Goal: Task Accomplishment & Management: Complete application form

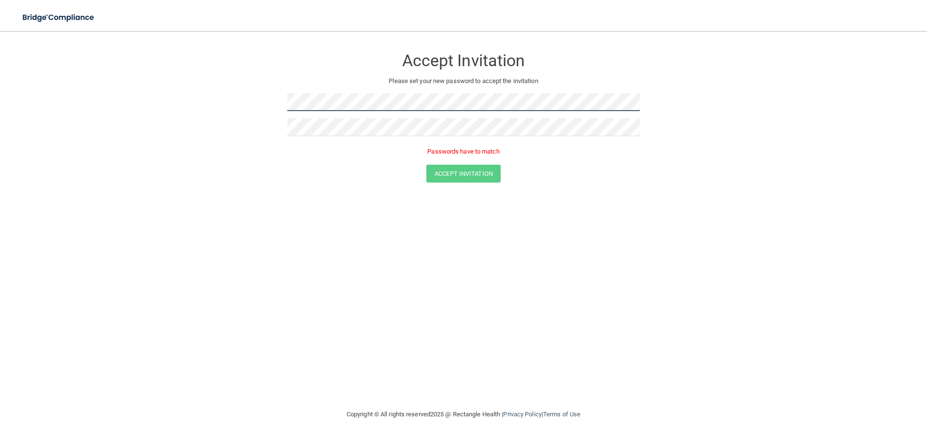
click at [153, 107] on form "Accept Invitation Please set your new password to accept the invitation Passwor…" at bounding box center [463, 118] width 889 height 154
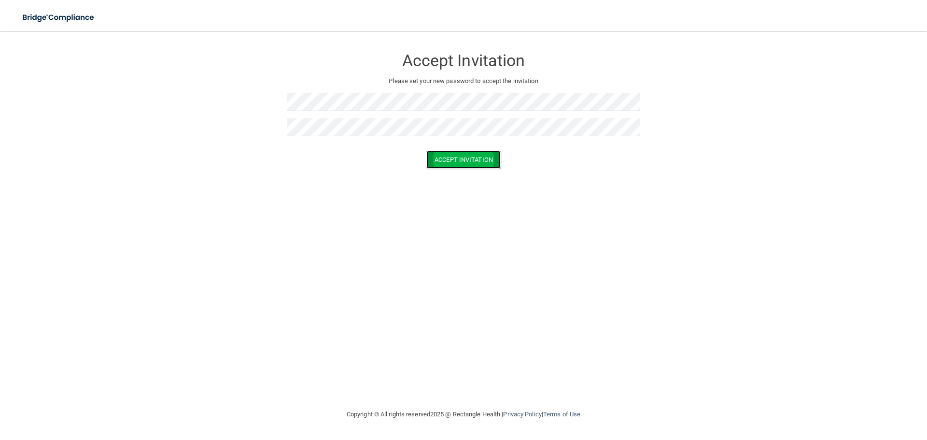
click at [460, 157] on button "Accept Invitation" at bounding box center [464, 160] width 74 height 18
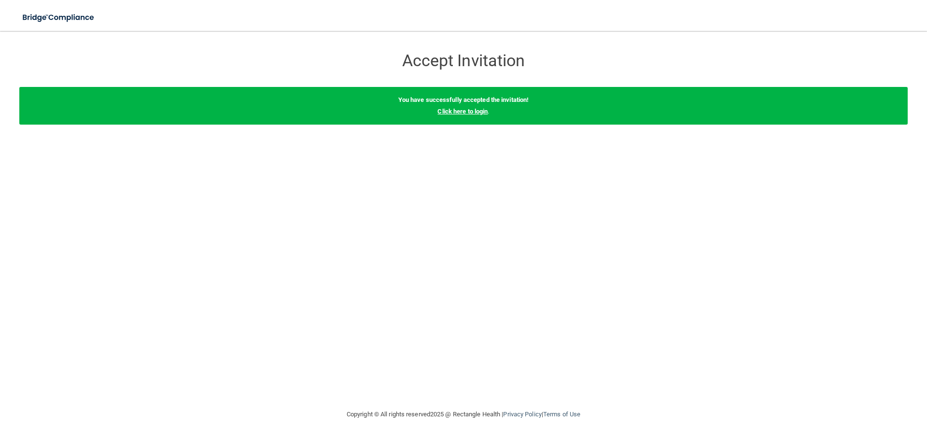
click at [459, 114] on link "Click here to login" at bounding box center [463, 111] width 50 height 7
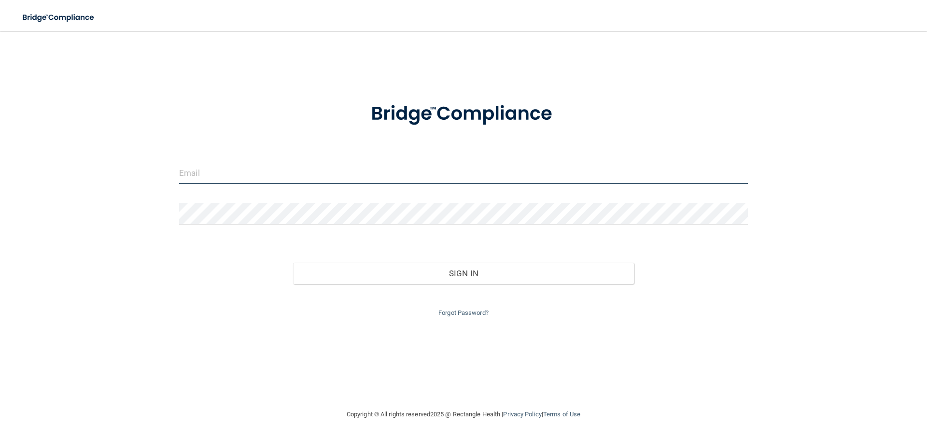
click at [249, 173] on input "email" at bounding box center [463, 173] width 569 height 22
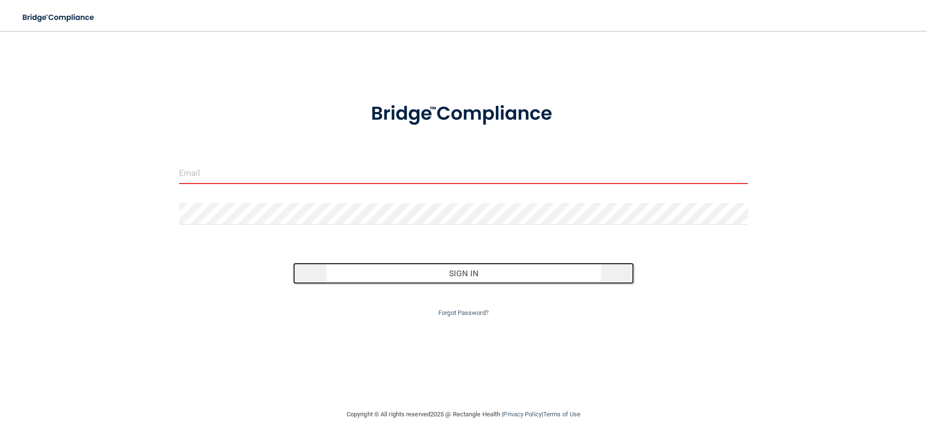
click at [459, 274] on button "Sign In" at bounding box center [463, 273] width 341 height 21
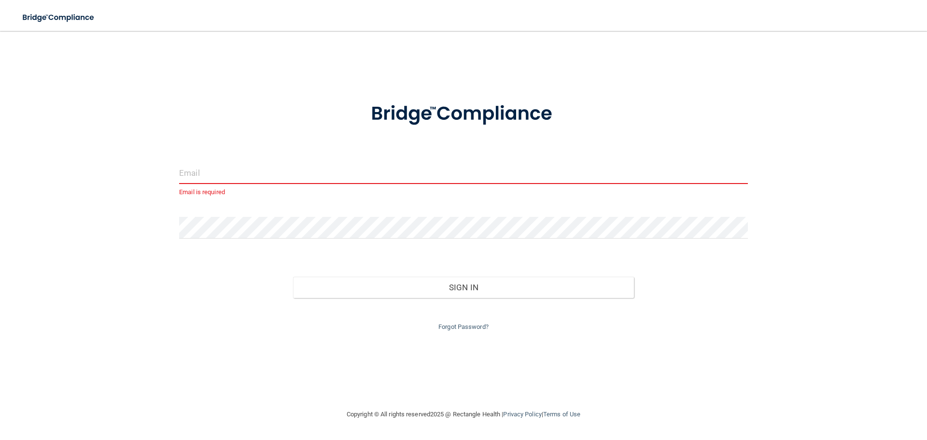
click at [267, 172] on input "email" at bounding box center [463, 173] width 569 height 22
type input "T"
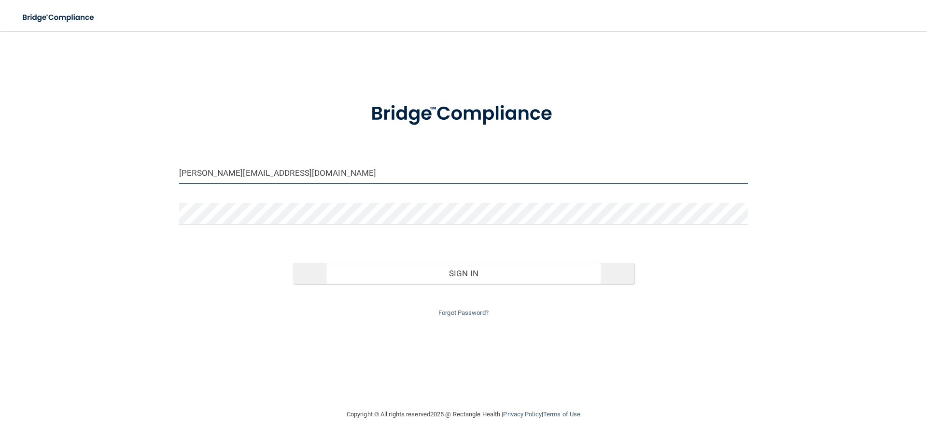
type input "[PERSON_NAME][EMAIL_ADDRESS][DOMAIN_NAME]"
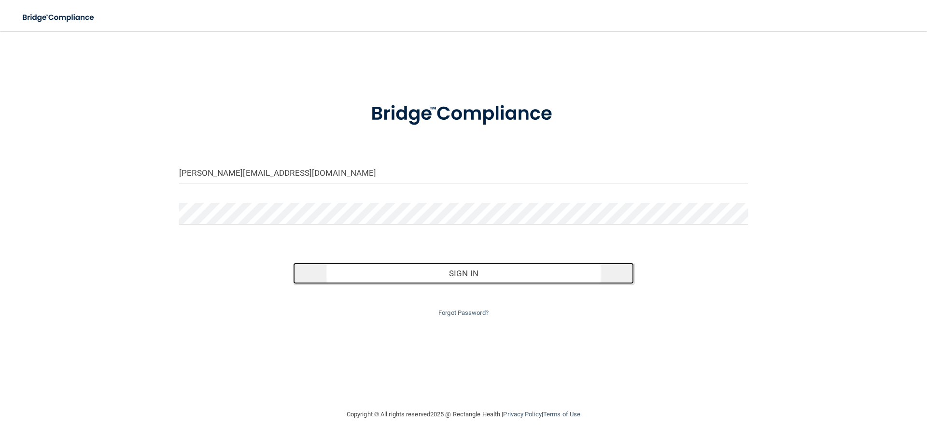
click at [461, 275] on button "Sign In" at bounding box center [463, 273] width 341 height 21
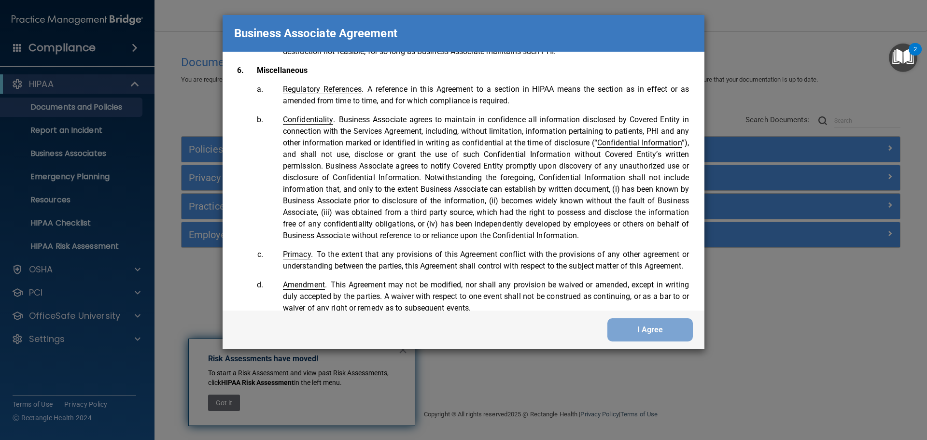
scroll to position [1970, 0]
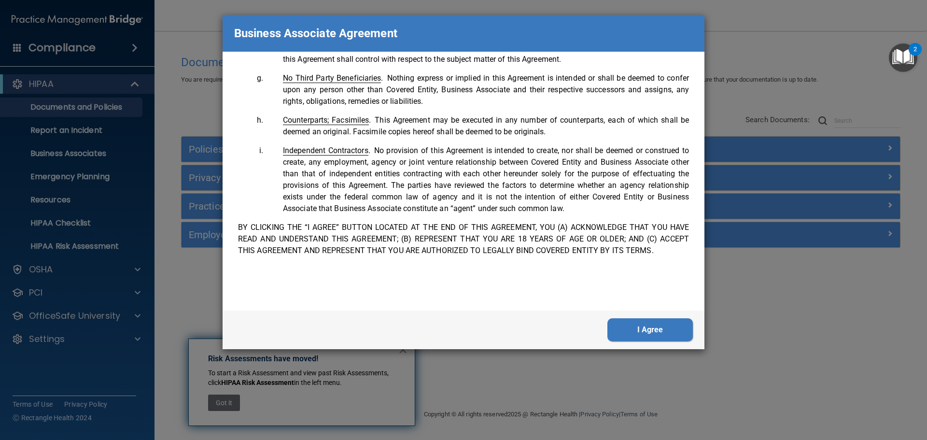
click at [650, 327] on button "I Agree" at bounding box center [650, 329] width 85 height 23
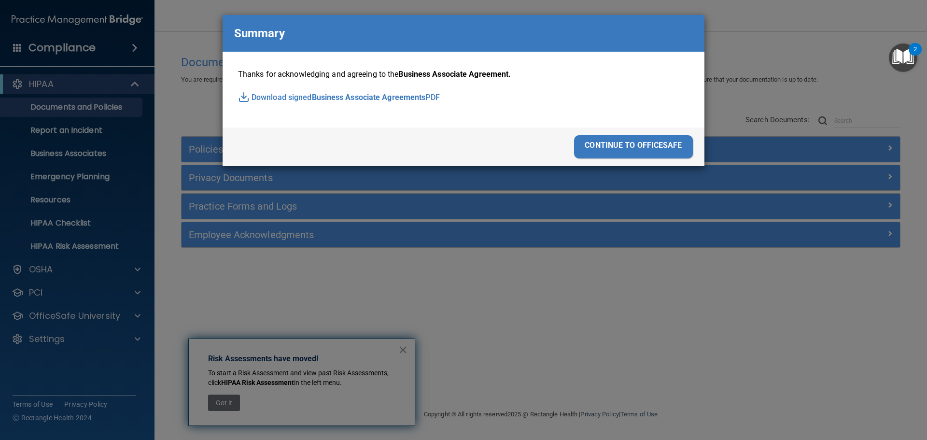
click at [245, 98] on img at bounding box center [244, 97] width 12 height 12
click at [243, 96] on img at bounding box center [244, 97] width 12 height 12
click at [837, 51] on div "Business Associate Agreement Please sign this updated Business Associate Agreem…" at bounding box center [463, 220] width 927 height 440
click at [642, 140] on div "continue to officesafe" at bounding box center [633, 146] width 119 height 23
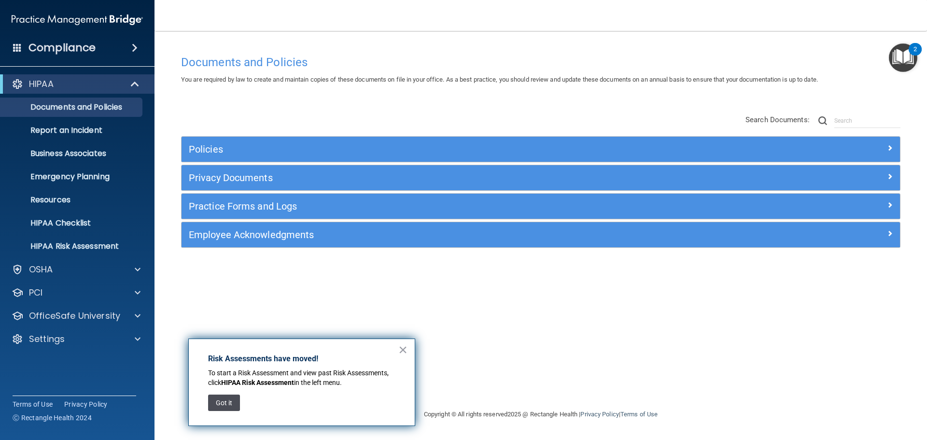
click at [210, 401] on button "Got it" at bounding box center [224, 403] width 32 height 16
